Goal: Find specific page/section: Find specific page/section

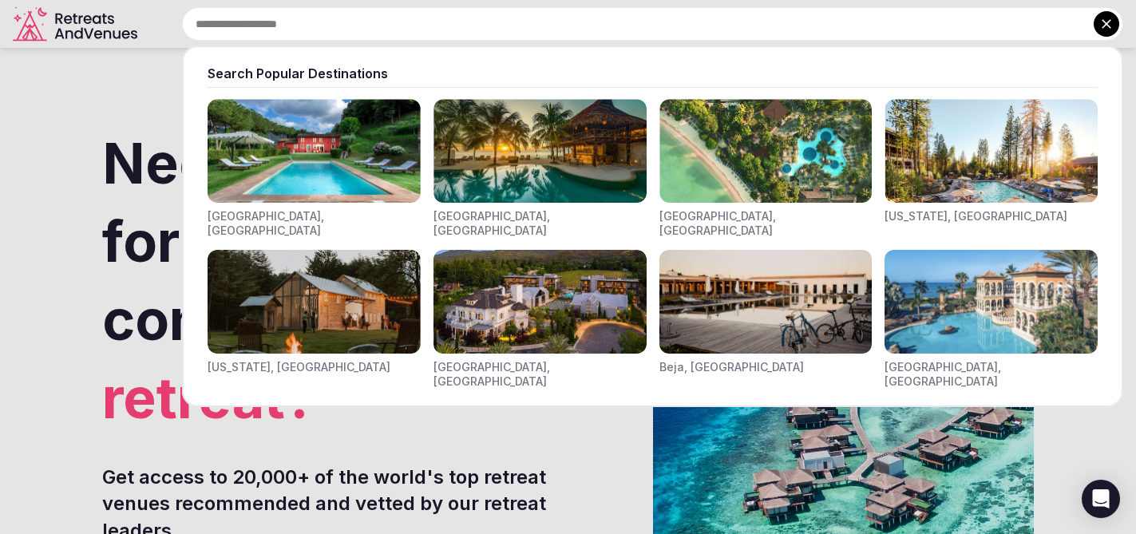
click at [400, 16] on input "text" at bounding box center [652, 24] width 941 height 34
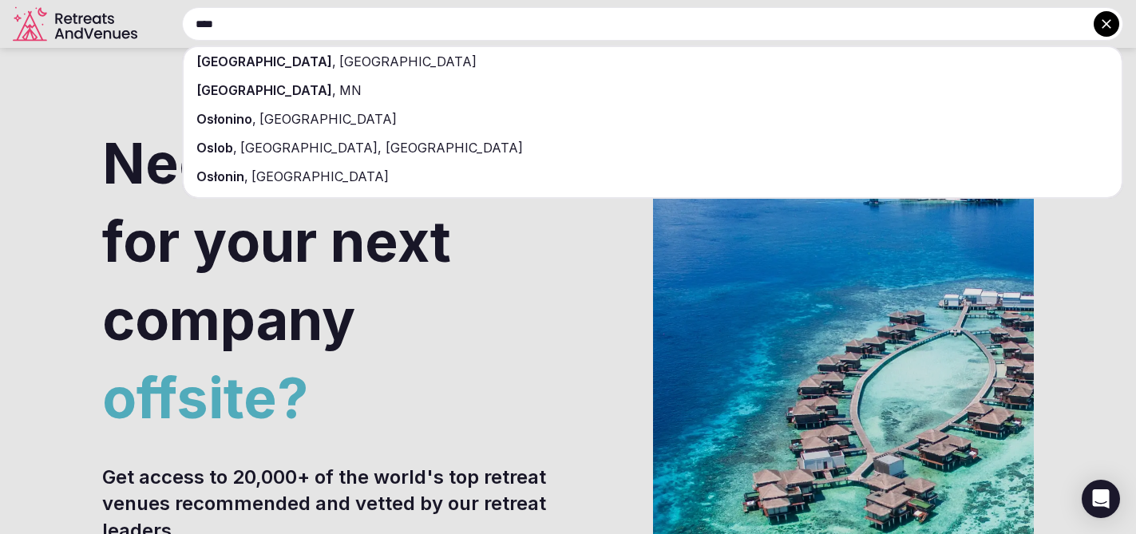
type input "****"
click at [336, 61] on span "[GEOGRAPHIC_DATA]" at bounding box center [406, 61] width 140 height 16
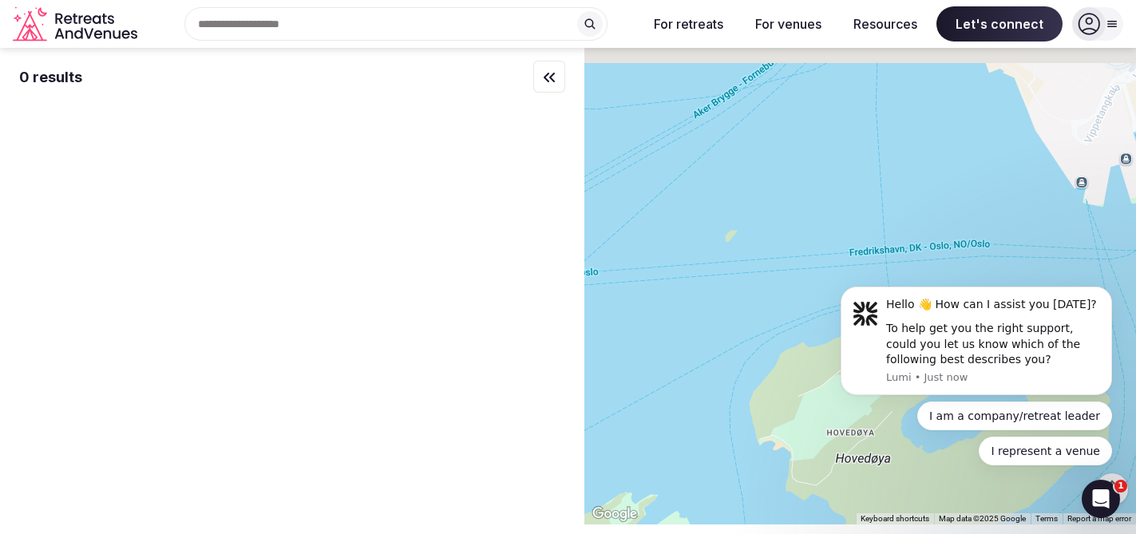
drag, startPoint x: 861, startPoint y: 156, endPoint x: 739, endPoint y: 523, distance: 386.9
click at [739, 523] on div at bounding box center [859, 286] width 551 height 476
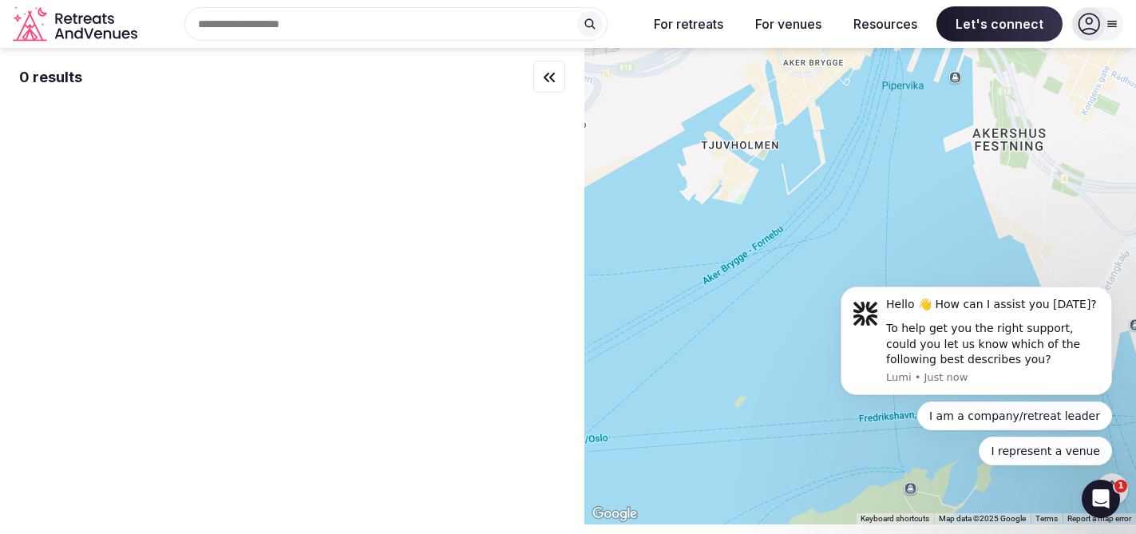
drag, startPoint x: 822, startPoint y: 223, endPoint x: 639, endPoint y: 268, distance: 188.3
click html "Hello 👋 How can I assist you [DATE]? To help get you the right support, could y…"
drag, startPoint x: 827, startPoint y: 245, endPoint x: 725, endPoint y: 236, distance: 102.5
click html "Hello 👋 How can I assist you [DATE]? To help get you the right support, could y…"
drag, startPoint x: 1033, startPoint y: 231, endPoint x: 981, endPoint y: 219, distance: 54.0
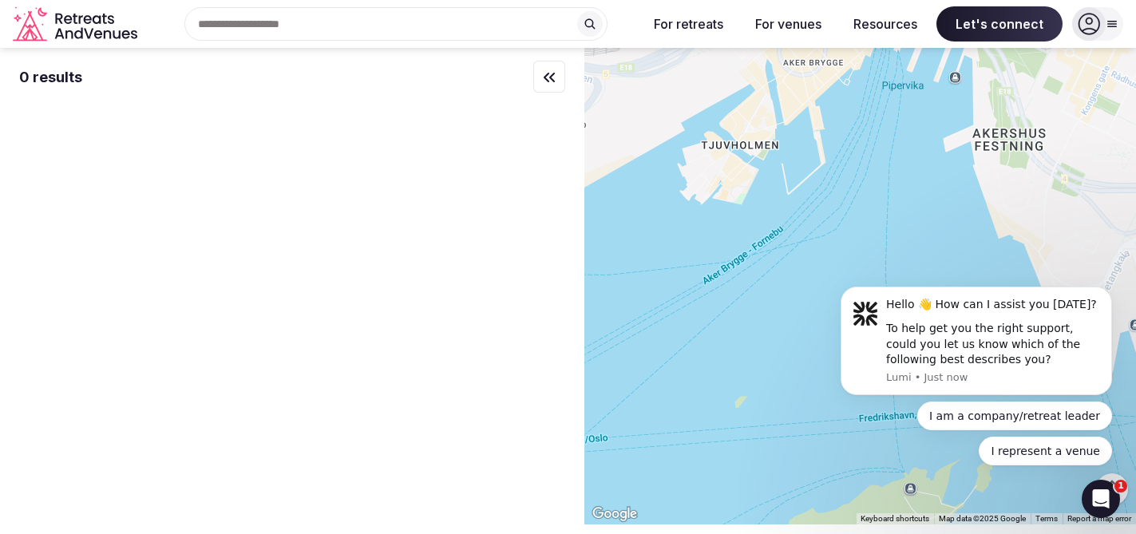
click at [975, 222] on body "Hello 👋 How can I assist you [DATE]? To help get you the right support, could y…" at bounding box center [976, 344] width 306 height 279
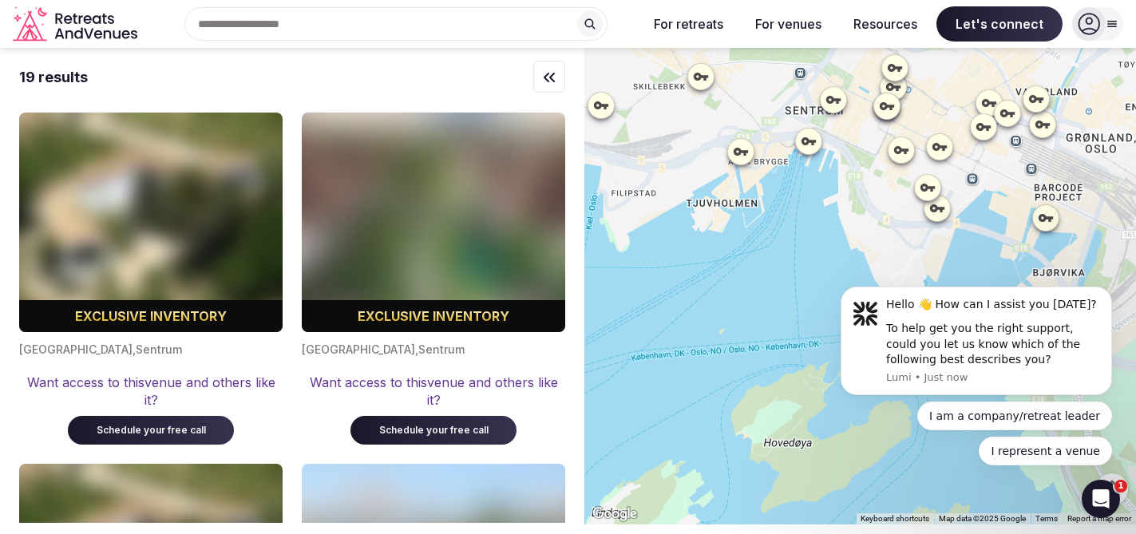
click at [927, 207] on body "Hello 👋 How can I assist you [DATE]? To help get you the right support, could y…" at bounding box center [976, 344] width 306 height 279
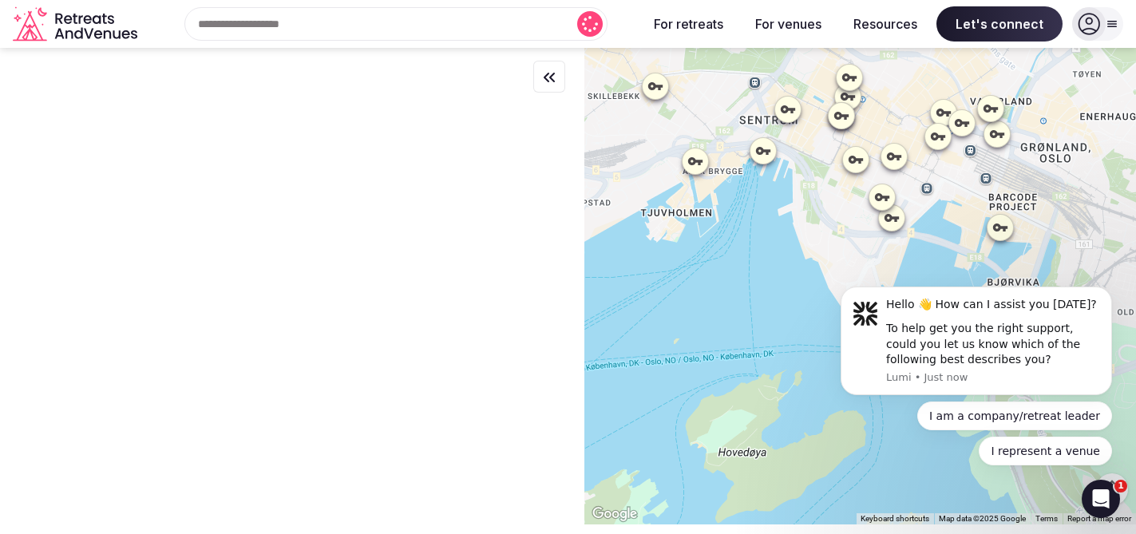
drag, startPoint x: 1923, startPoint y: 387, endPoint x: 936, endPoint y: 206, distance: 1003.6
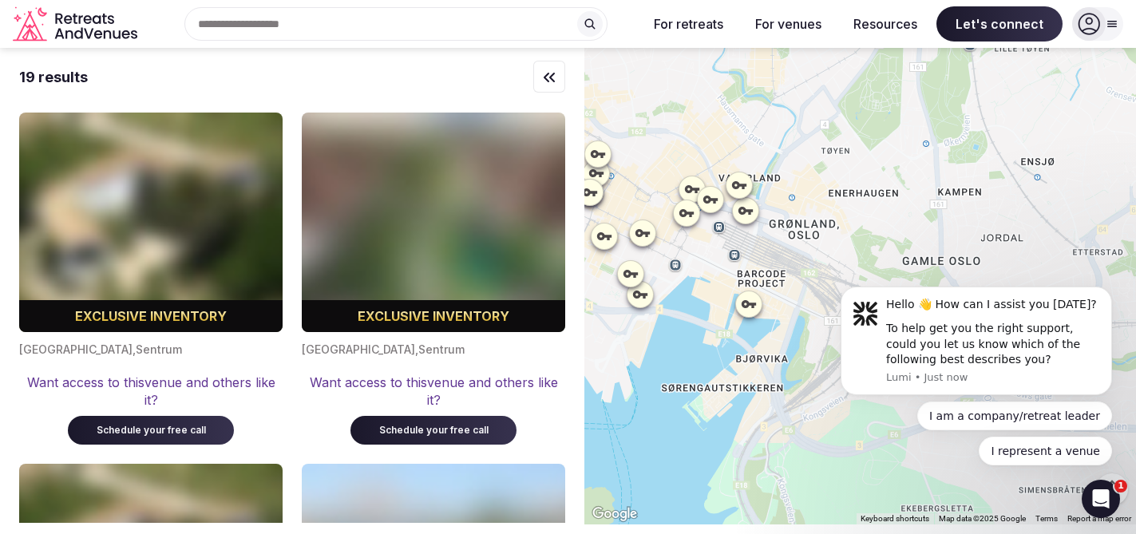
click at [808, 275] on div at bounding box center [859, 286] width 551 height 476
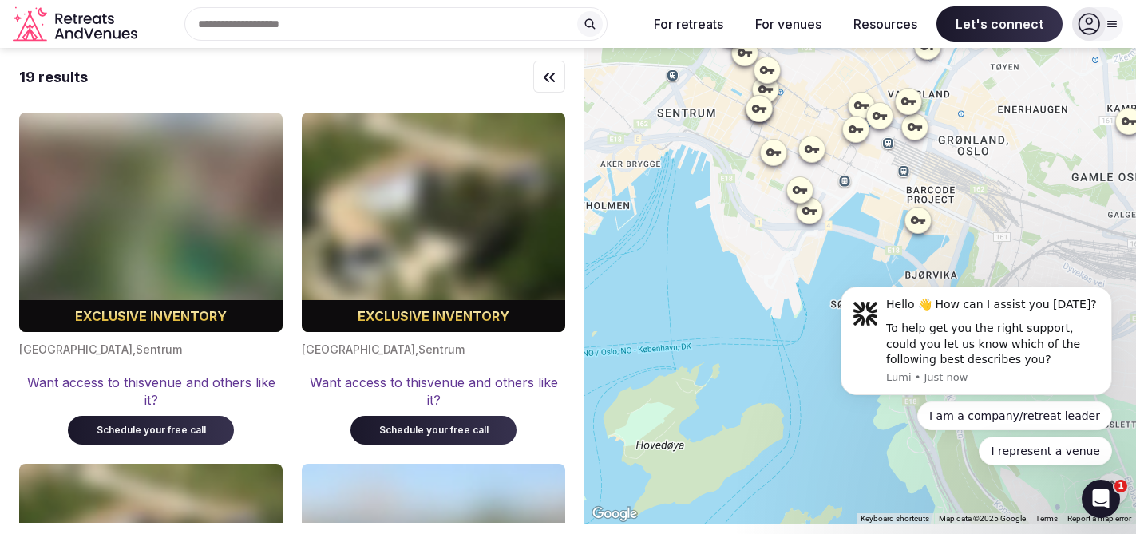
drag, startPoint x: 777, startPoint y: 268, endPoint x: 954, endPoint y: 183, distance: 195.9
click at [954, 183] on div at bounding box center [859, 286] width 551 height 476
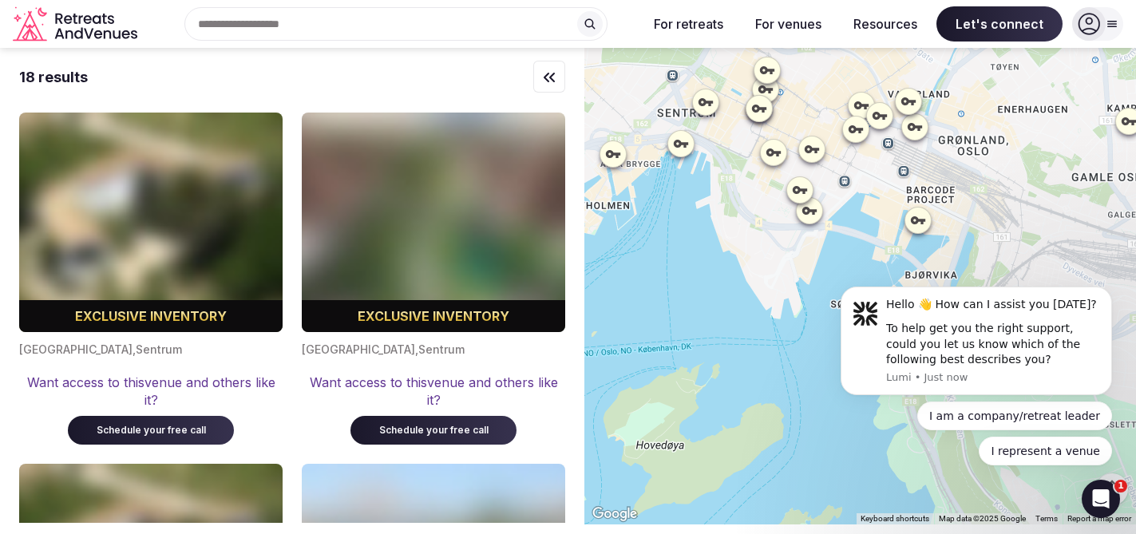
click at [813, 211] on icon at bounding box center [808, 210] width 14 height 8
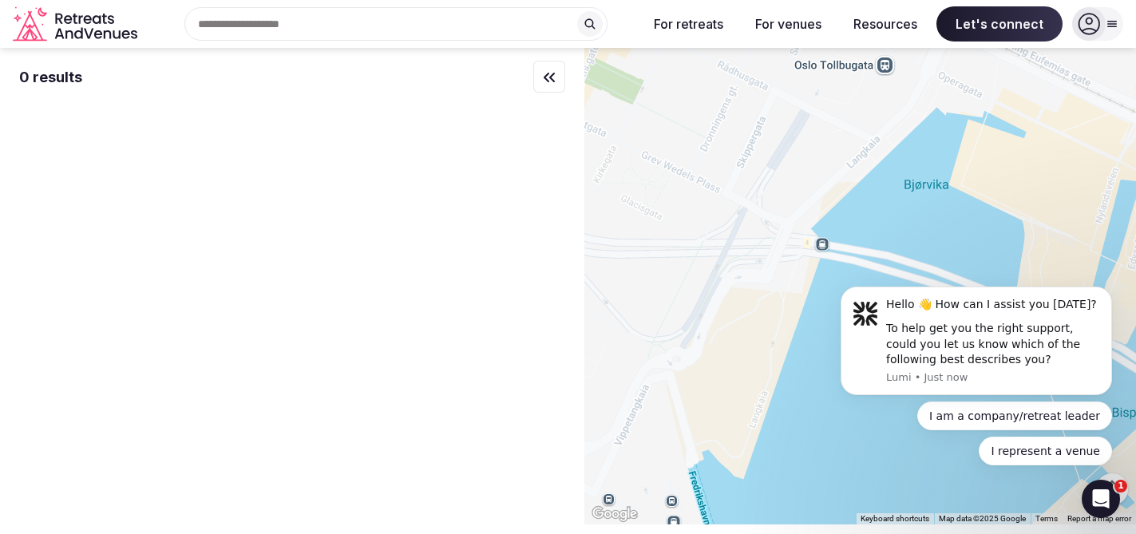
drag, startPoint x: 816, startPoint y: 210, endPoint x: 760, endPoint y: 491, distance: 286.4
click at [760, 491] on div at bounding box center [859, 286] width 551 height 476
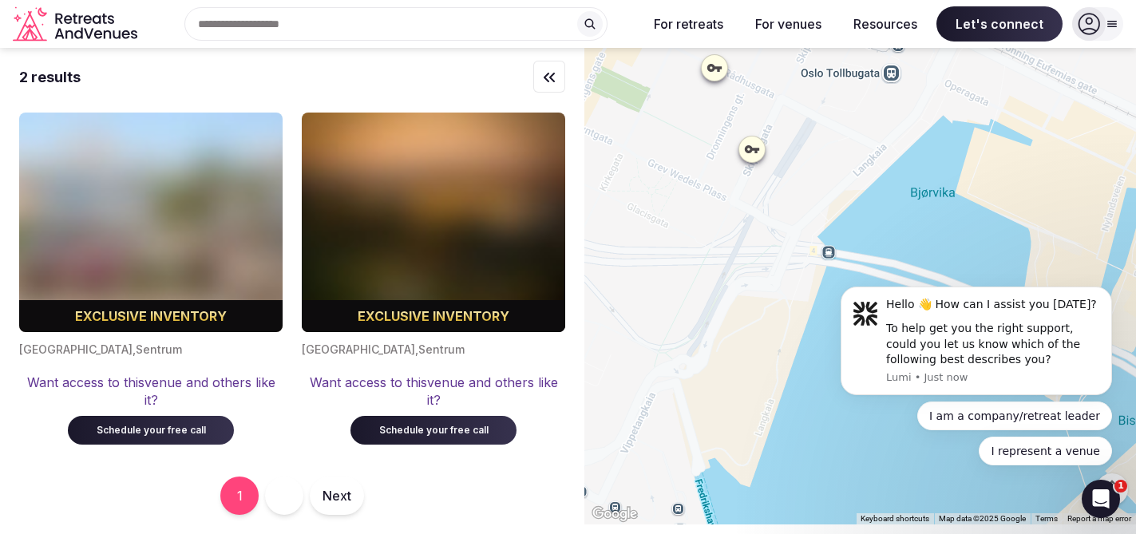
click at [756, 155] on icon at bounding box center [751, 149] width 16 height 16
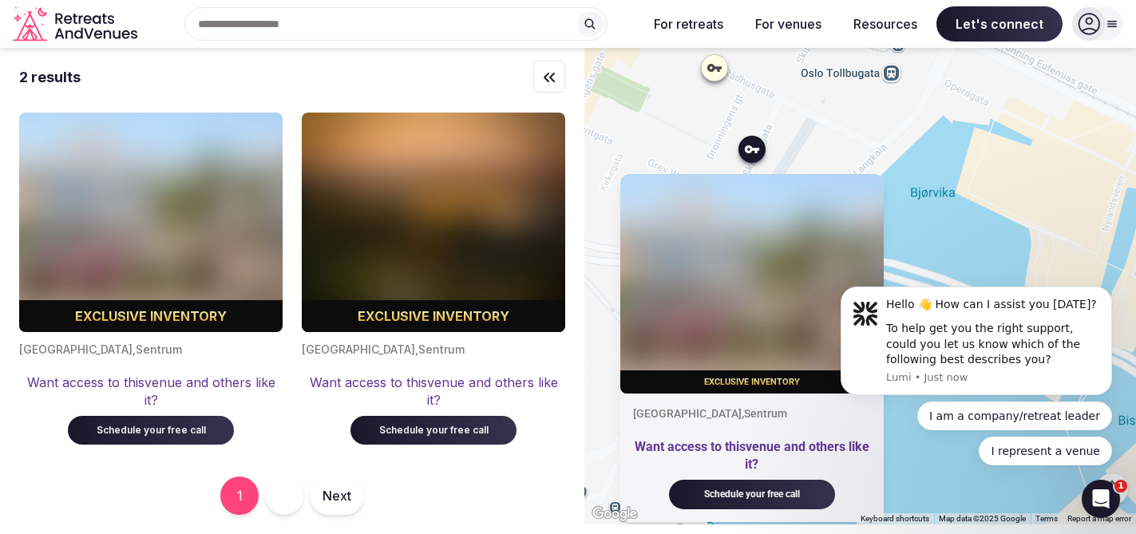
click at [756, 155] on icon at bounding box center [751, 149] width 16 height 16
